Goal: Task Accomplishment & Management: Manage account settings

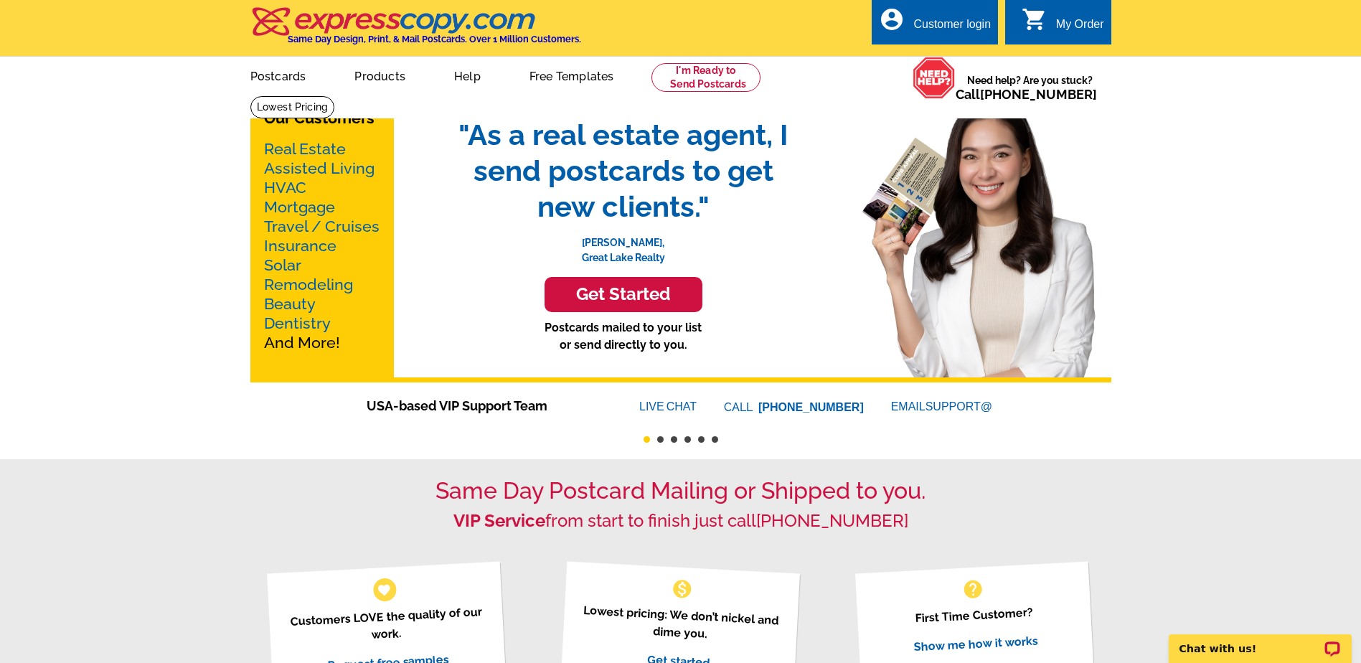
click at [931, 25] on div "Customer login" at bounding box center [951, 28] width 77 height 20
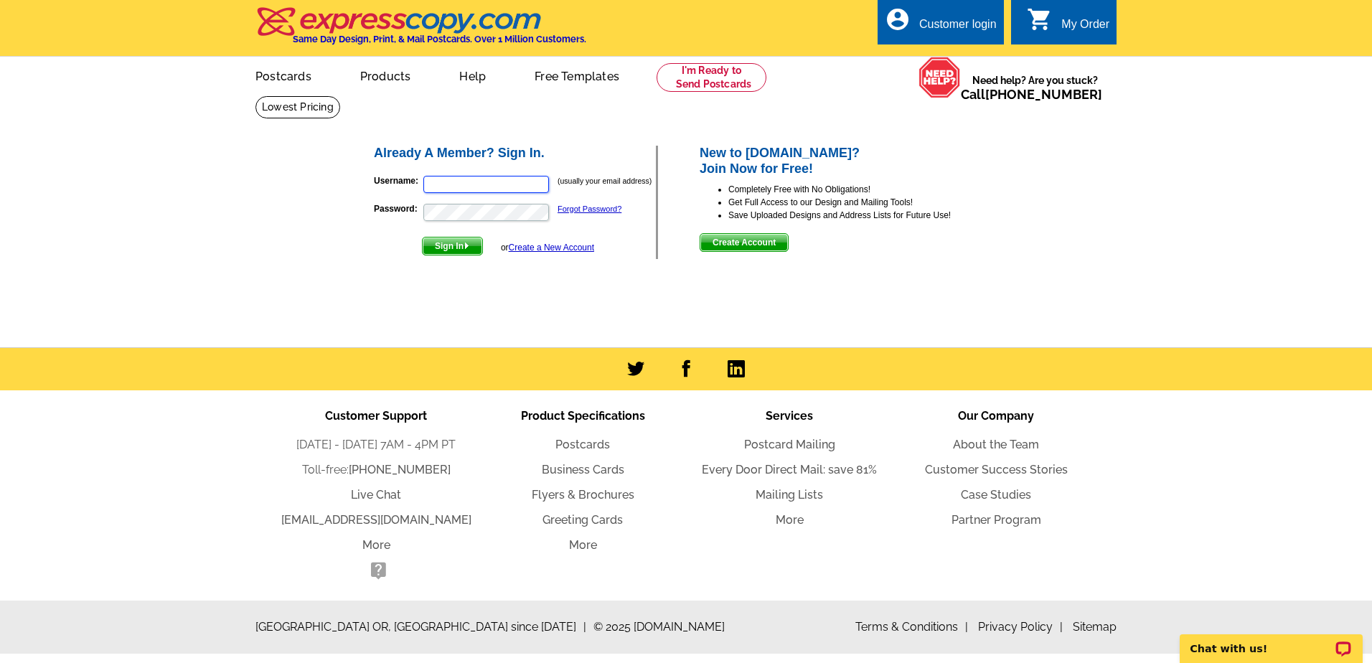
click at [439, 187] on input "Username:" at bounding box center [486, 184] width 126 height 17
type input "[PERSON_NAME][EMAIL_ADDRESS][DOMAIN_NAME]"
click at [455, 247] on span "Sign In" at bounding box center [453, 246] width 60 height 17
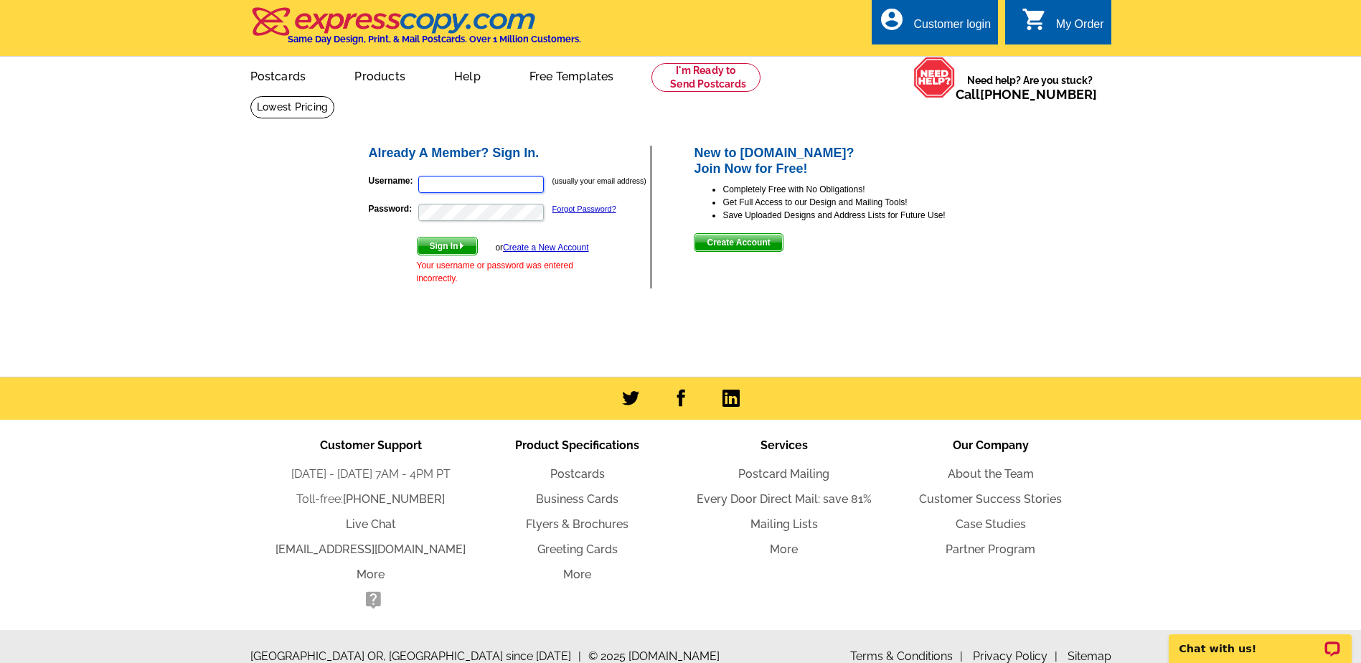
click at [422, 189] on input "Username:" at bounding box center [481, 184] width 126 height 17
type input "[PERSON_NAME][EMAIL_ADDRESS][DOMAIN_NAME]"
click at [451, 250] on span "Sign In" at bounding box center [448, 246] width 60 height 17
